Goal: Information Seeking & Learning: Learn about a topic

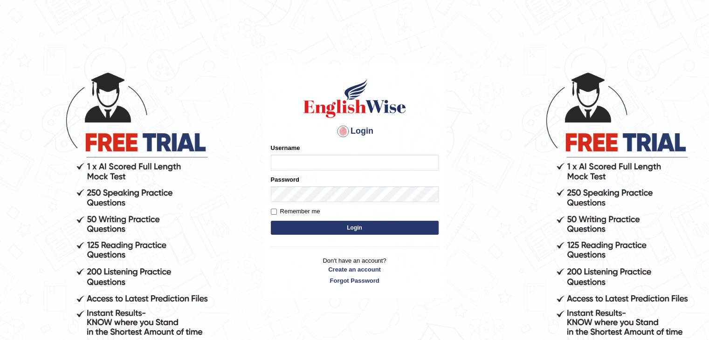
type input "[PERSON_NAME]"
click at [378, 230] on button "Login" at bounding box center [355, 228] width 168 height 14
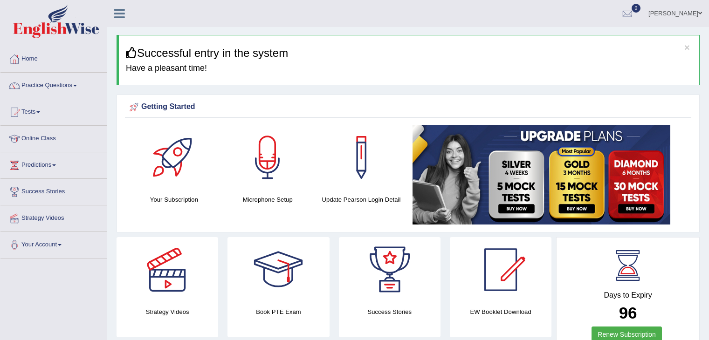
click at [378, 230] on div "Getting Started Your Subscription Microphone Setup Update Pearson Login Detail ×" at bounding box center [408, 164] width 583 height 138
click at [77, 85] on span at bounding box center [75, 86] width 4 height 2
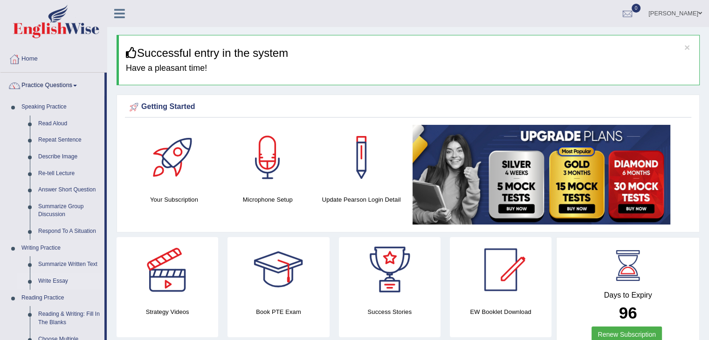
click at [84, 278] on link "Write Essay" at bounding box center [69, 281] width 70 height 17
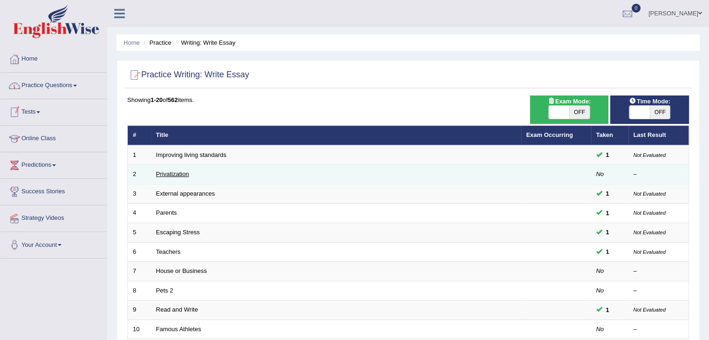
click at [178, 176] on link "Privatization" at bounding box center [172, 174] width 33 height 7
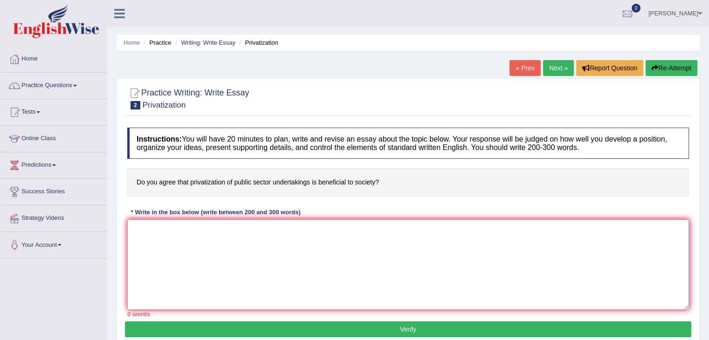
click at [136, 229] on textarea at bounding box center [408, 265] width 562 height 90
type textarea "The growing influence of privatization of"
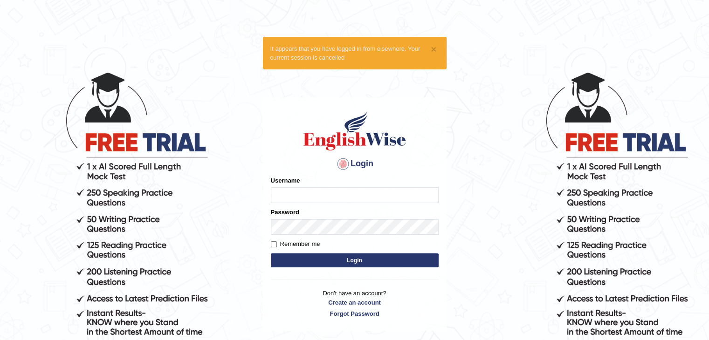
type input "[PERSON_NAME]"
click at [358, 261] on button "Login" at bounding box center [355, 261] width 168 height 14
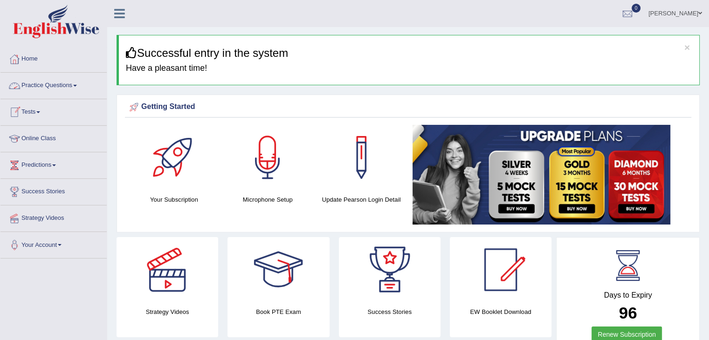
click at [79, 82] on link "Practice Questions" at bounding box center [53, 84] width 106 height 23
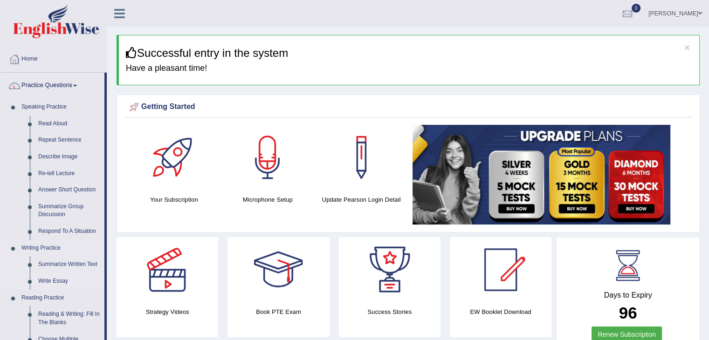
click at [82, 282] on link "Write Essay" at bounding box center [69, 281] width 70 height 17
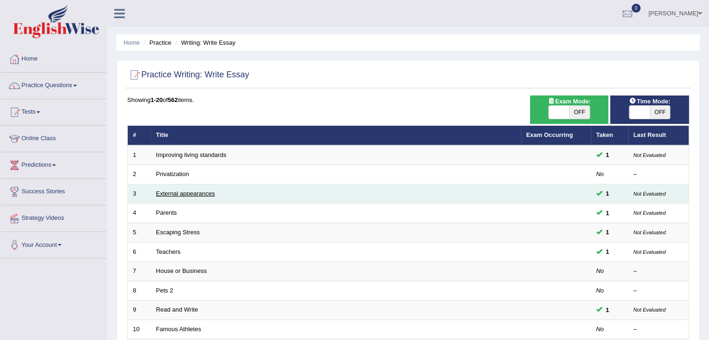
click at [181, 191] on link "External appearances" at bounding box center [185, 193] width 59 height 7
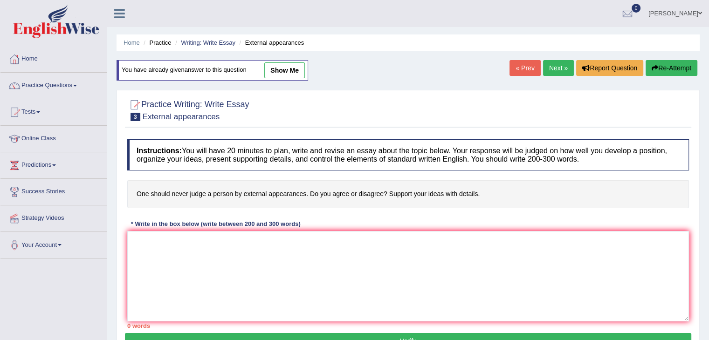
click at [289, 69] on link "show me" at bounding box center [284, 70] width 41 height 16
type textarea "The growing influence of external appearance in our lives has sparked various d…"
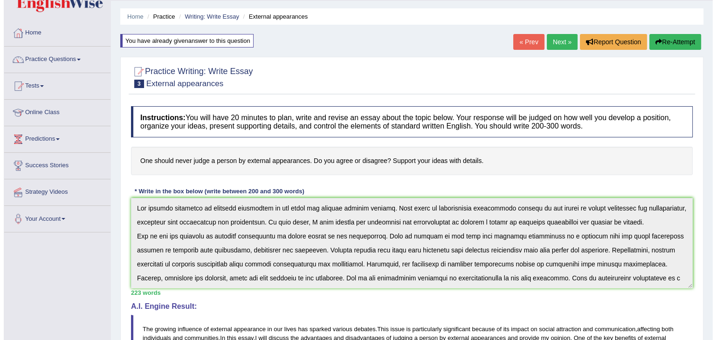
scroll to position [24, 0]
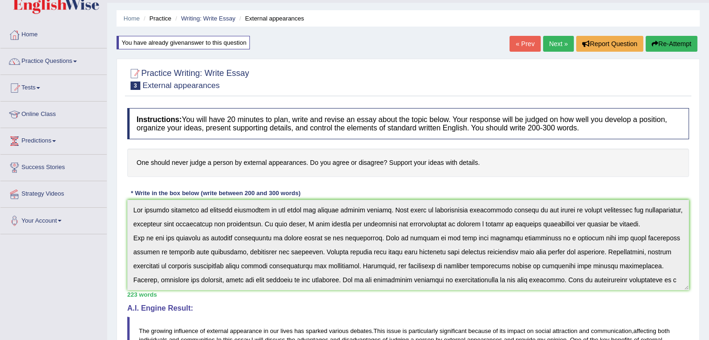
click at [125, 77] on div "Practice Writing: Write Essay 3 External appearances" at bounding box center [408, 80] width 566 height 33
click at [77, 61] on span at bounding box center [75, 62] width 4 height 2
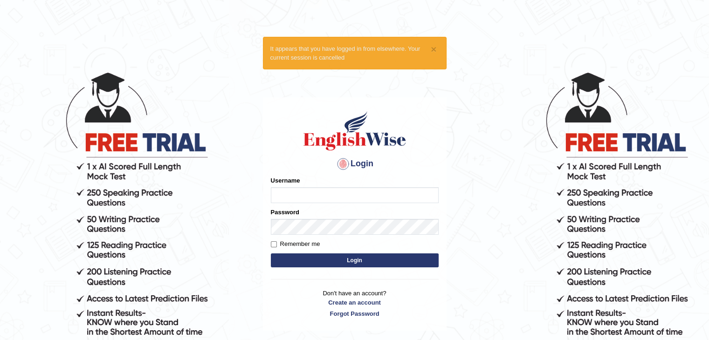
type input "[PERSON_NAME]"
click at [302, 263] on button "Login" at bounding box center [355, 261] width 168 height 14
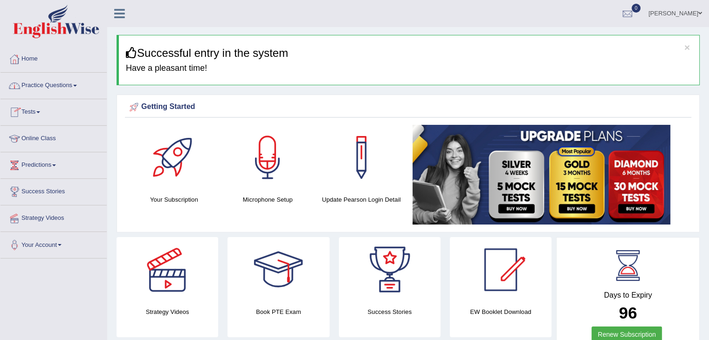
click at [72, 83] on link "Practice Questions" at bounding box center [53, 84] width 106 height 23
